Goal: Browse casually

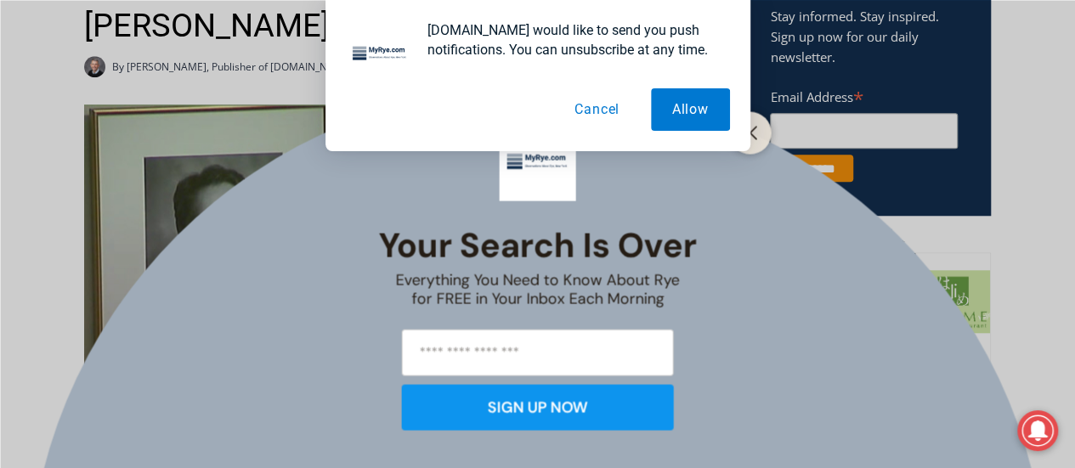
click at [597, 105] on button "Cancel" at bounding box center [597, 109] width 88 height 42
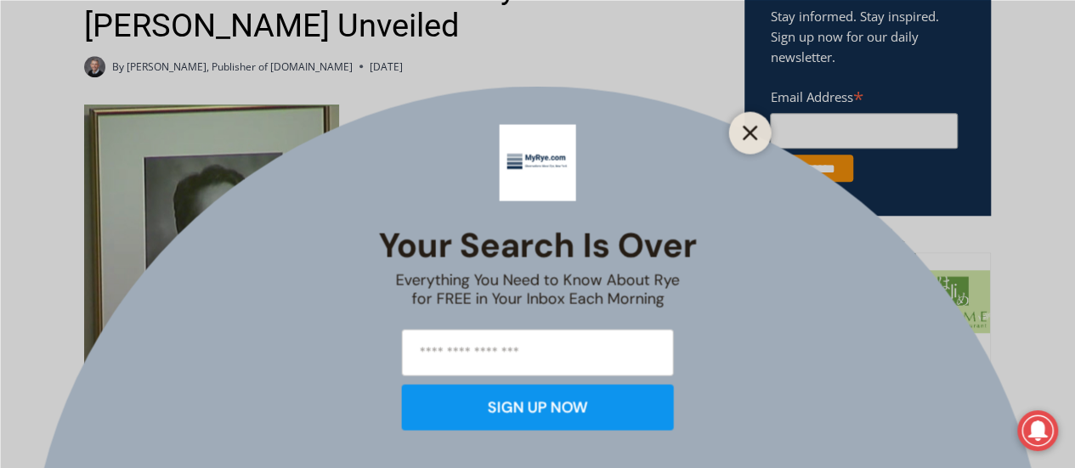
click at [748, 128] on icon "Close" at bounding box center [750, 132] width 15 height 15
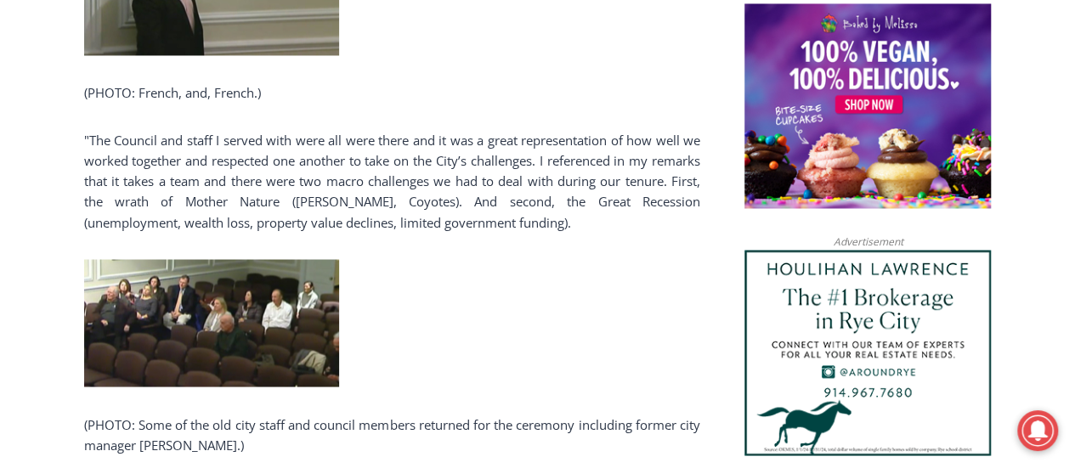
scroll to position [1417, 0]
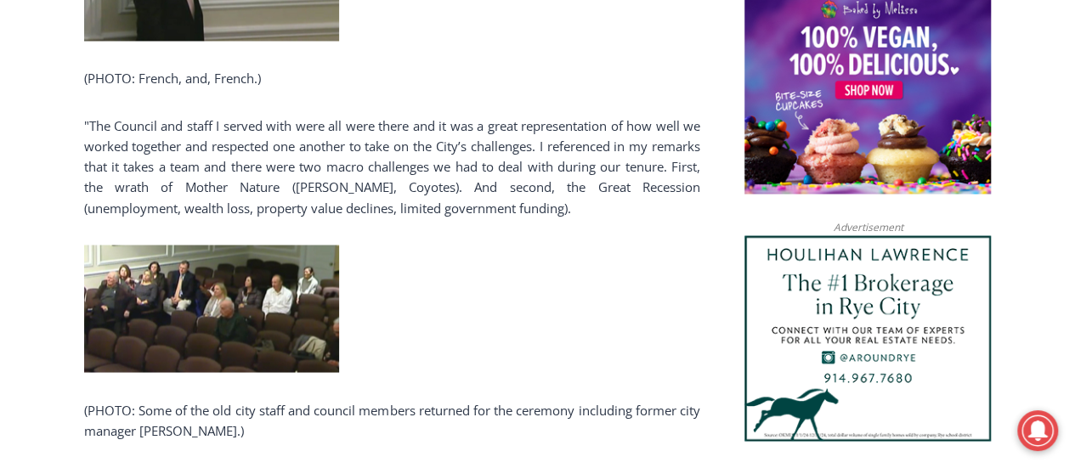
click at [209, 297] on img at bounding box center [211, 308] width 255 height 127
